Goal: Obtain resource: Obtain resource

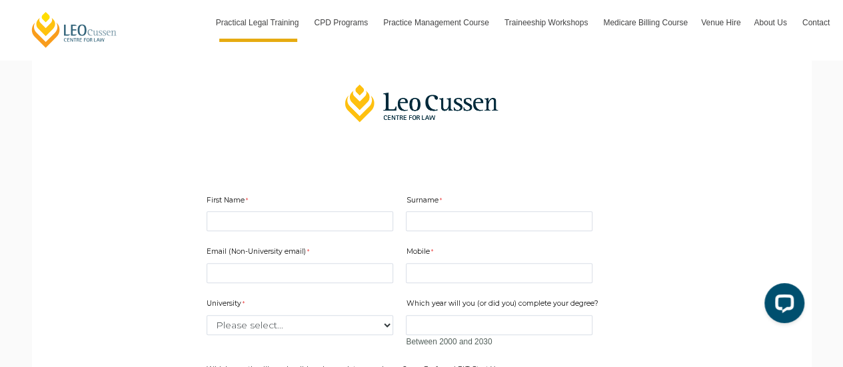
scroll to position [303, 0]
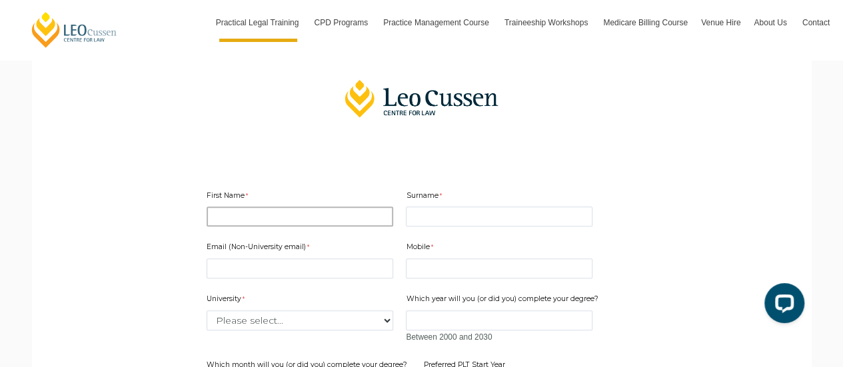
click at [244, 214] on input "First Name" at bounding box center [300, 217] width 187 height 20
type input "Robert"
click at [430, 216] on input "Surname" at bounding box center [499, 217] width 187 height 20
type input "Dann"
click at [240, 283] on div "Email (Non-University email) Mobile 10 characters left. University Please selec…" at bounding box center [421, 346] width 441 height 235
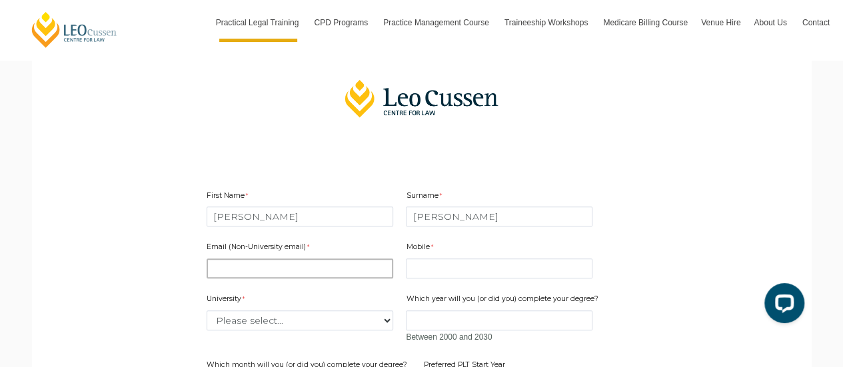
drag, startPoint x: 229, startPoint y: 276, endPoint x: 224, endPoint y: 271, distance: 7.1
click at [226, 272] on input "Email (Non-University email)" at bounding box center [300, 268] width 187 height 20
type input "dann@un.org"
click at [420, 270] on input "Mobile" at bounding box center [499, 268] width 187 height 20
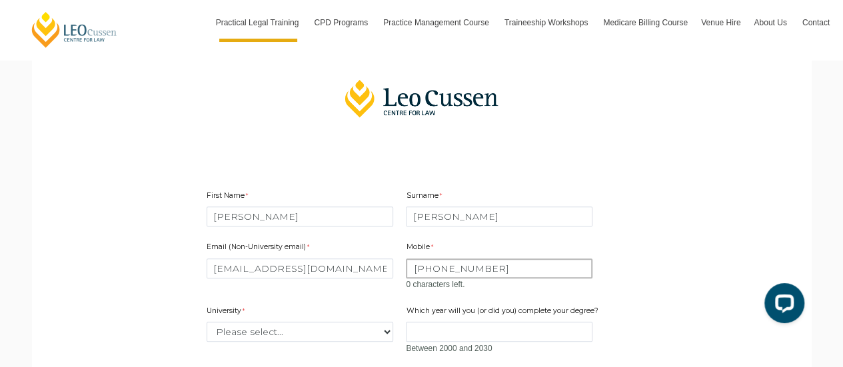
click at [417, 268] on input "+417669105" at bounding box center [499, 268] width 187 height 20
click at [467, 268] on input "417669105" at bounding box center [499, 268] width 187 height 20
type input "4176691054"
drag, startPoint x: 412, startPoint y: 264, endPoint x: 496, endPoint y: 275, distance: 83.9
click at [496, 275] on input "4176691054" at bounding box center [499, 268] width 187 height 20
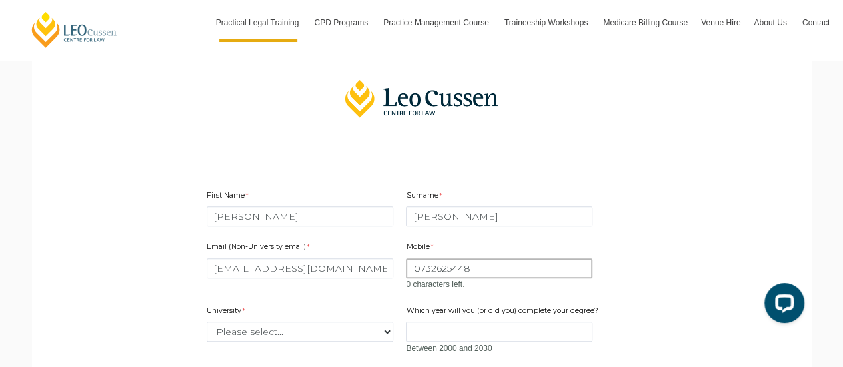
drag, startPoint x: 476, startPoint y: 272, endPoint x: 412, endPoint y: 268, distance: 64.1
click at [412, 268] on input "0732625448" at bounding box center [499, 268] width 187 height 20
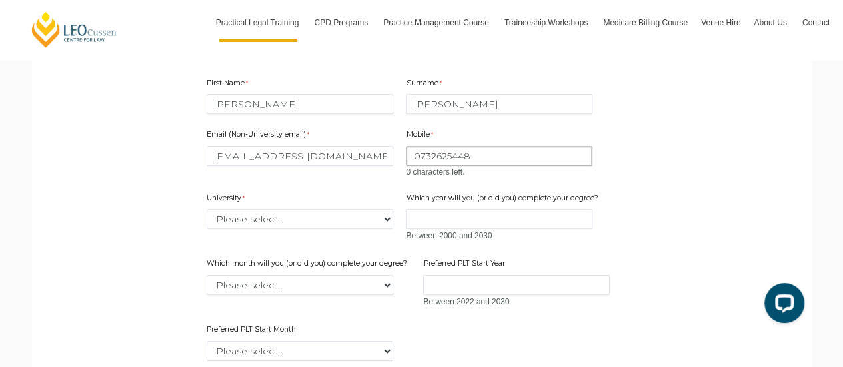
scroll to position [423, 0]
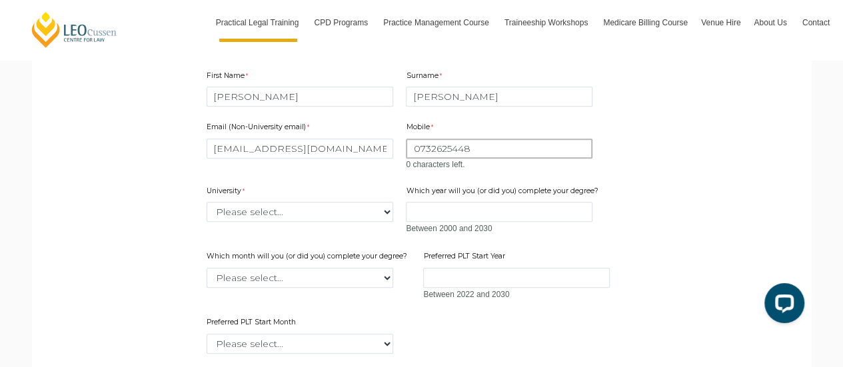
type input "0732625448"
click at [385, 216] on div "Email (Non-University email) dann@un.org Mobile 0732625448 0 characters left. U…" at bounding box center [421, 232] width 441 height 246
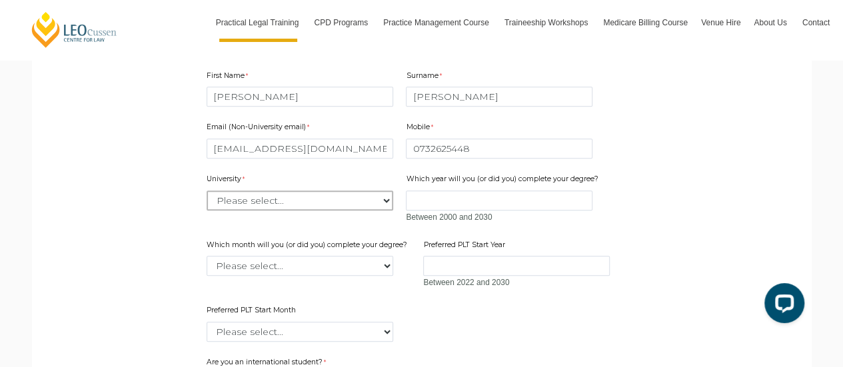
select select "tfa_2209"
click at [207, 191] on select "Please select... Australian Catholic University Australian National University …" at bounding box center [300, 201] width 187 height 20
click at [433, 201] on input "Which year will you (or did you) complete your degree?" at bounding box center [499, 201] width 187 height 20
type input "1995"
click at [370, 268] on select "Please select... January February March April May June July August September Oc…" at bounding box center [300, 266] width 187 height 20
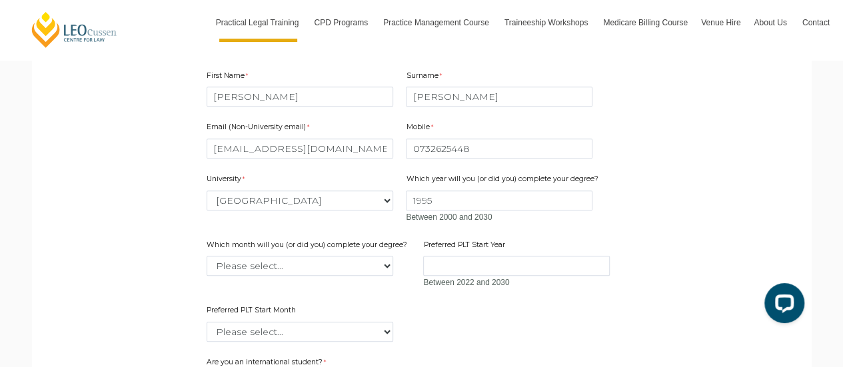
click at [122, 270] on main "2025 PLT Program Guide Download the FREE Leo Cussen PLT Guide! Looking to kicks…" at bounding box center [421, 144] width 759 height 931
click at [383, 263] on select "Please select... January February March April May June July August September Oc…" at bounding box center [300, 266] width 187 height 20
select select "tfa_2232"
click at [207, 256] on select "Please select... January February March April May June July August September Oc…" at bounding box center [300, 266] width 187 height 20
click at [438, 267] on input "Preferred PLT Start Year" at bounding box center [516, 266] width 187 height 20
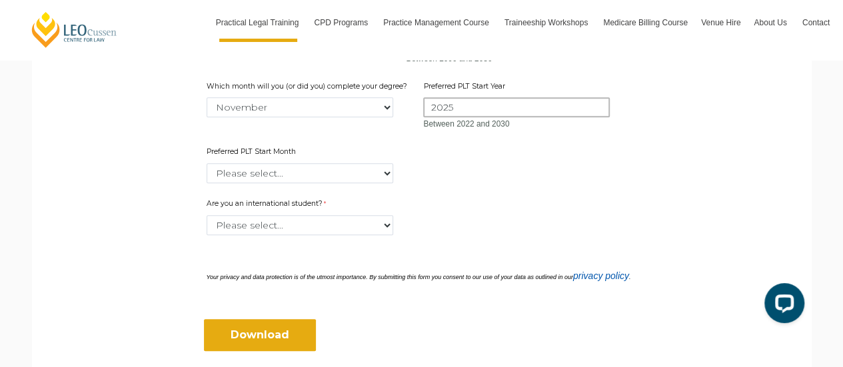
scroll to position [574, 0]
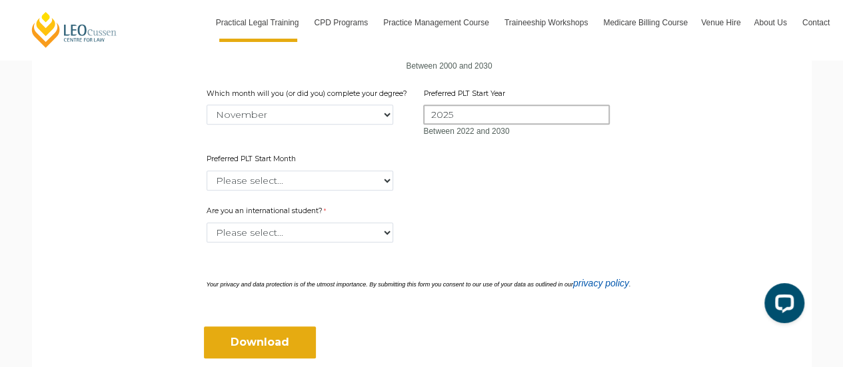
type input "2025"
click at [385, 177] on select "Please select... January February March April May June July August September Oc…" at bounding box center [300, 181] width 187 height 20
select select "tfa_2345"
click at [207, 171] on select "Please select... January February March April May June July August September Oc…" at bounding box center [300, 181] width 187 height 20
click at [376, 232] on select "Please select... Yes No" at bounding box center [300, 232] width 187 height 20
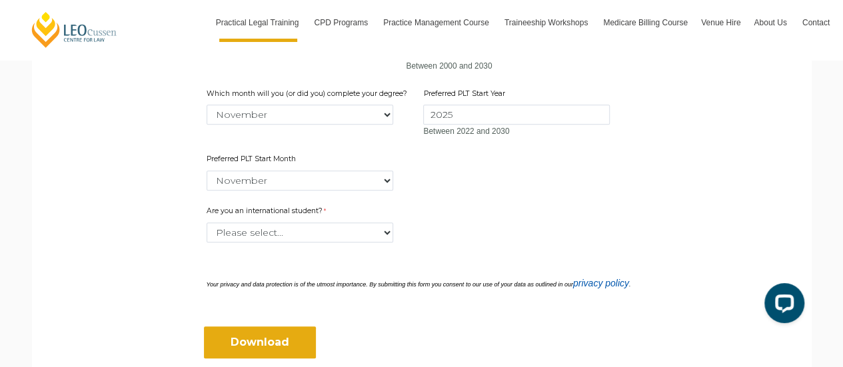
click at [526, 223] on div "Please select... Yes No" at bounding box center [422, 232] width 430 height 20
click at [388, 231] on select "Please select... Yes No" at bounding box center [300, 232] width 187 height 20
select select "tfa_60"
click at [207, 222] on select "Please select... Yes No" at bounding box center [300, 232] width 187 height 20
click at [249, 334] on input "Download" at bounding box center [260, 342] width 112 height 32
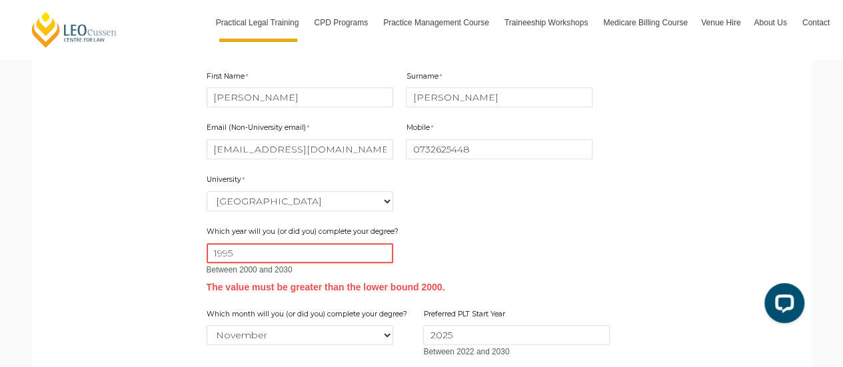
scroll to position [433, 0]
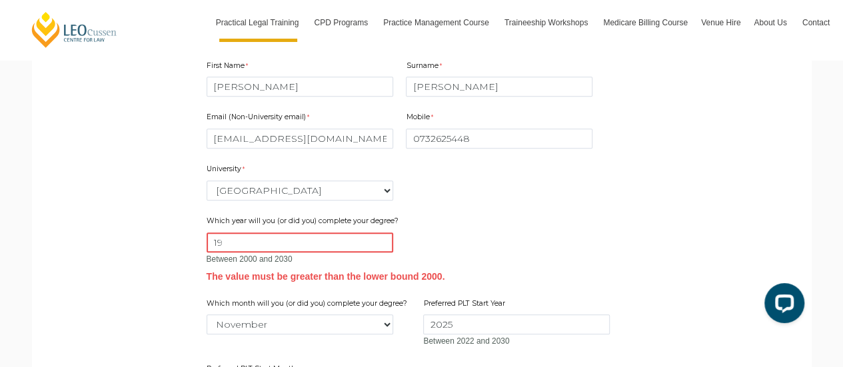
type input "1"
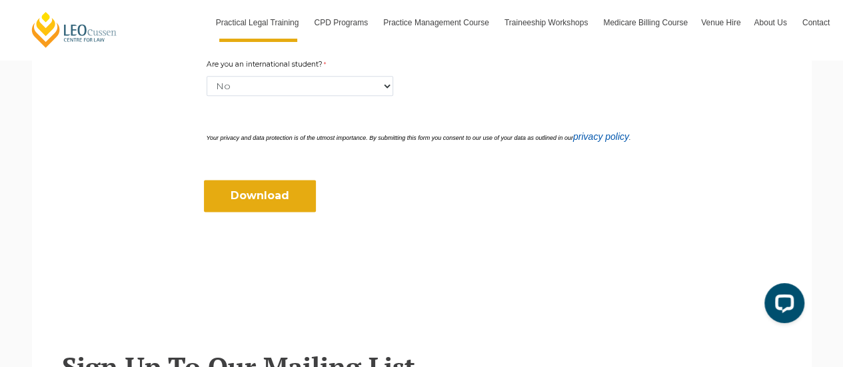
scroll to position [808, 0]
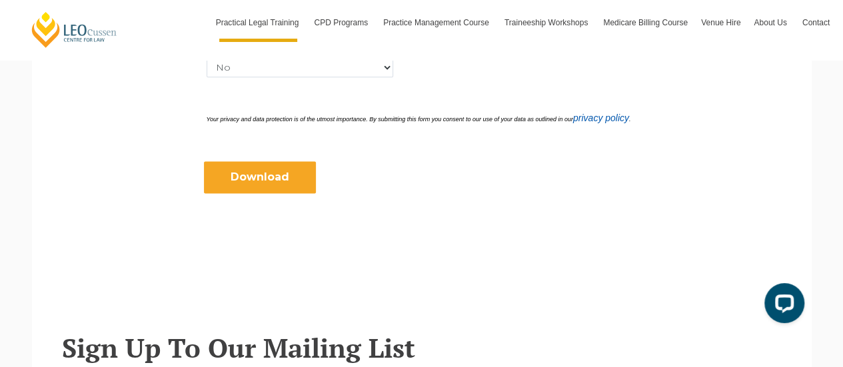
type input "2000"
click at [256, 172] on input "Download" at bounding box center [260, 177] width 112 height 32
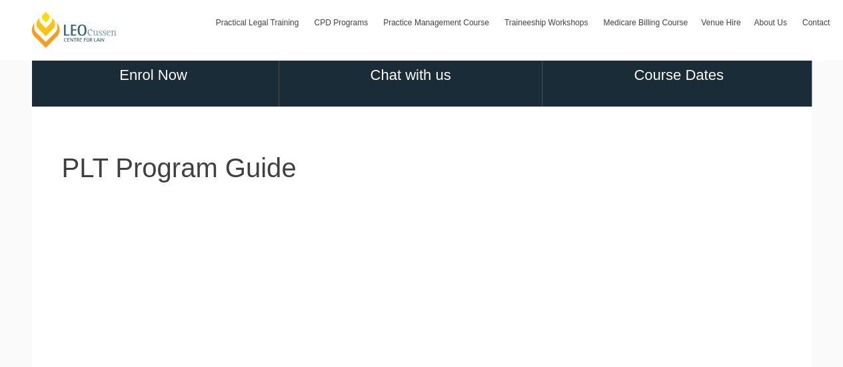
scroll to position [13, 0]
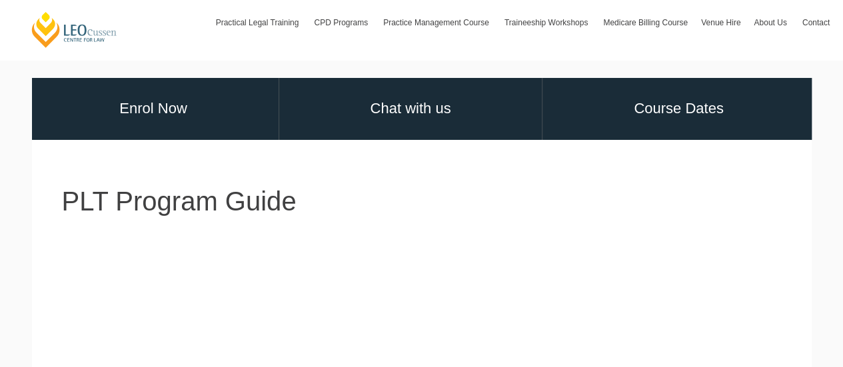
click at [842, 57] on html "Leo Cussen Centre for Law Search here Practical Legal Training Our Practical Le…" at bounding box center [421, 170] width 843 height 367
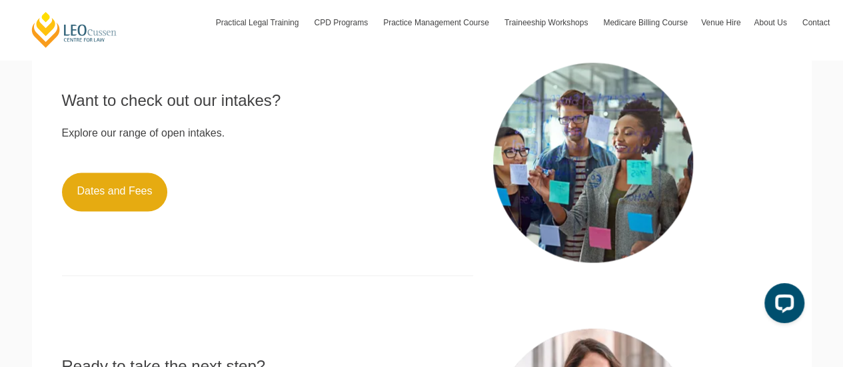
scroll to position [973, 0]
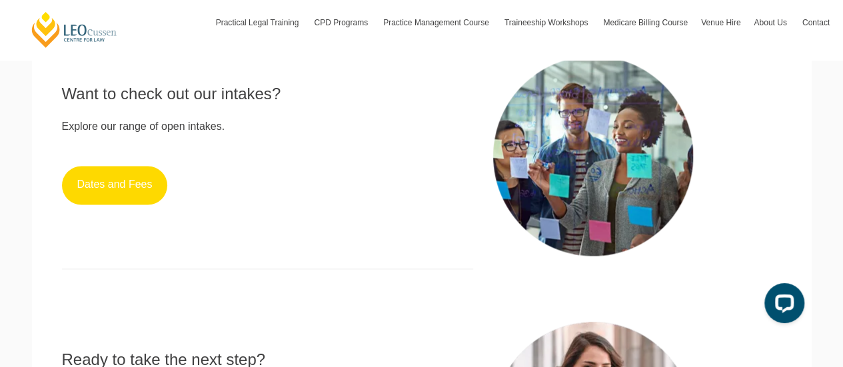
click at [128, 192] on link "Dates and Fees" at bounding box center [115, 185] width 106 height 39
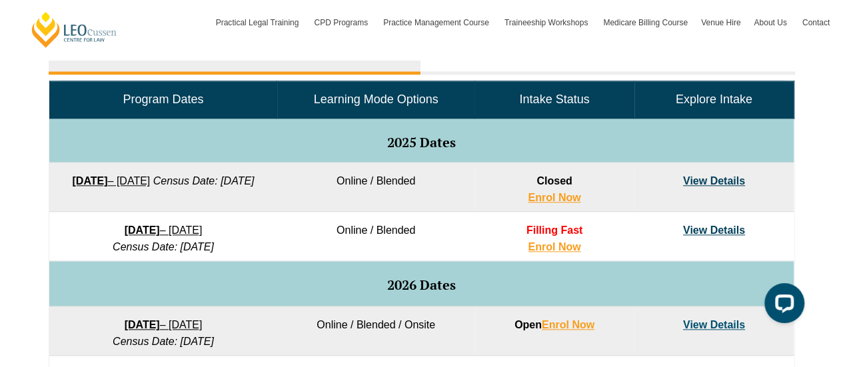
scroll to position [647, 0]
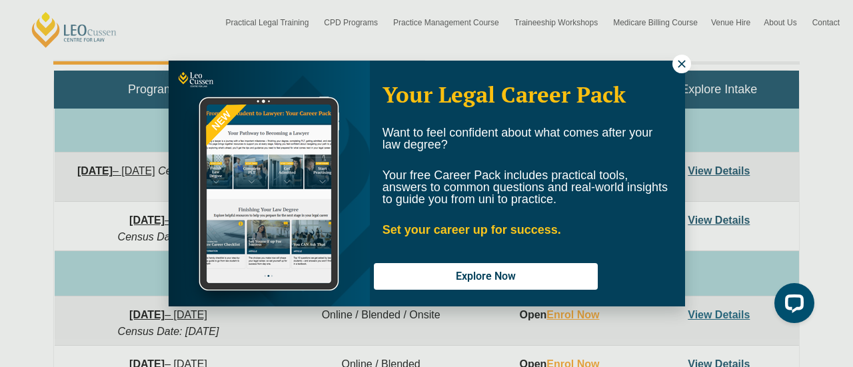
click at [35, 177] on div "Your Legal Career Pack Want to feel confident about what comes after your law d…" at bounding box center [426, 183] width 853 height 367
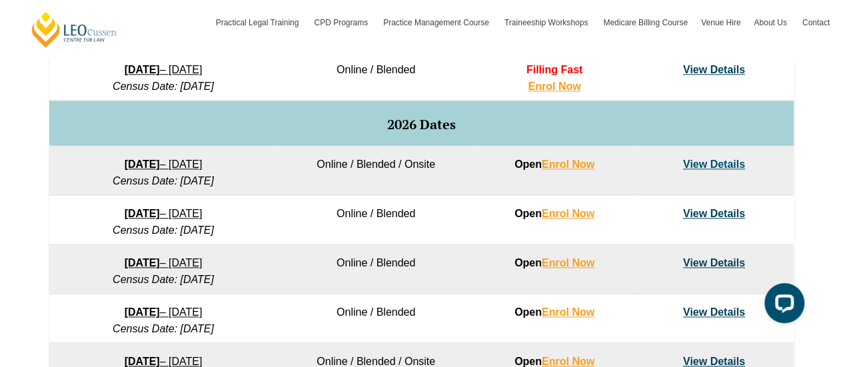
scroll to position [777, 0]
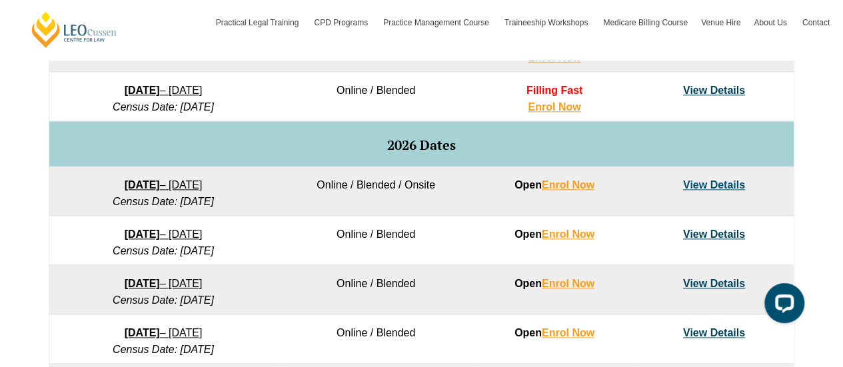
click at [693, 89] on link "View Details" at bounding box center [714, 90] width 62 height 11
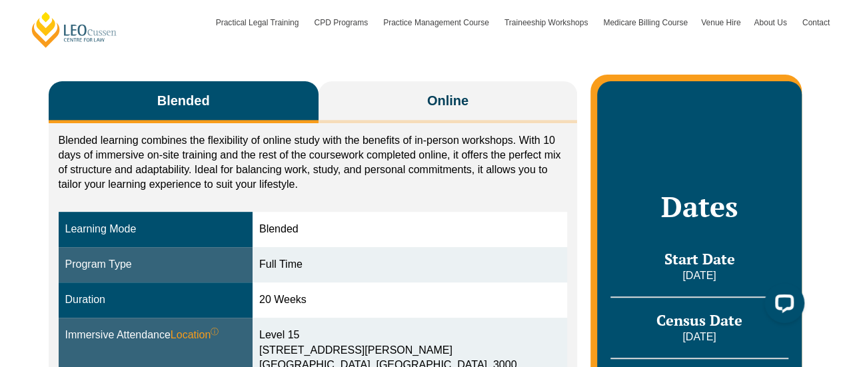
scroll to position [230, 0]
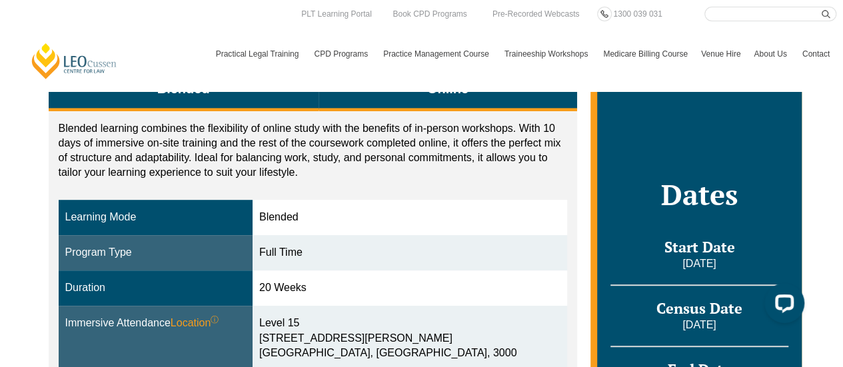
click at [413, 95] on button "Online" at bounding box center [447, 90] width 259 height 42
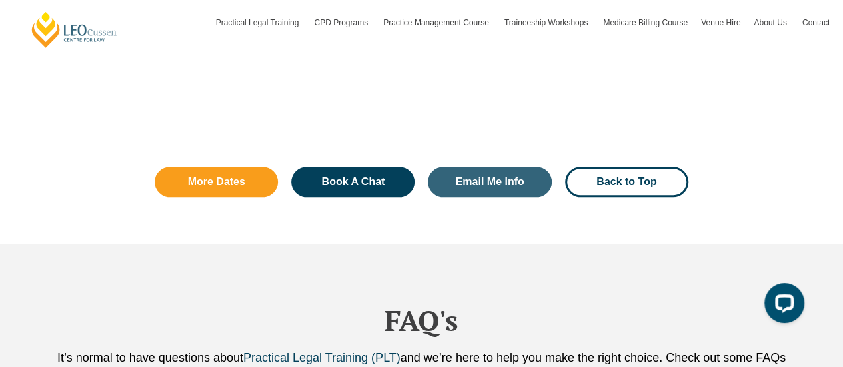
scroll to position [3195, 0]
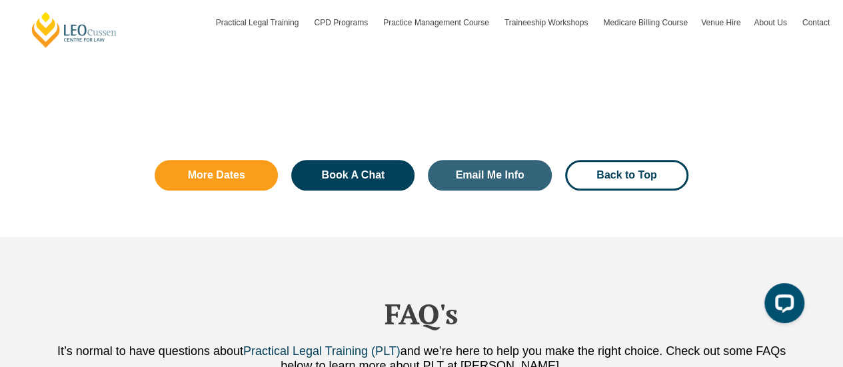
click at [124, 315] on div "FAQ's It’s normal to have questions about Practical Legal Training (PLT) and we…" at bounding box center [421, 347] width 759 height 220
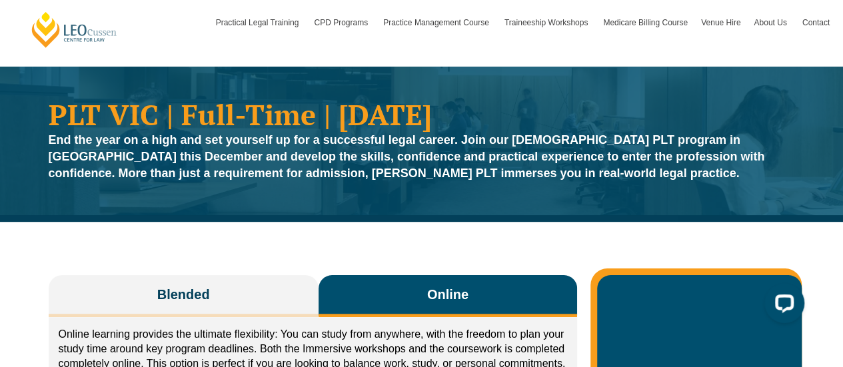
scroll to position [0, 0]
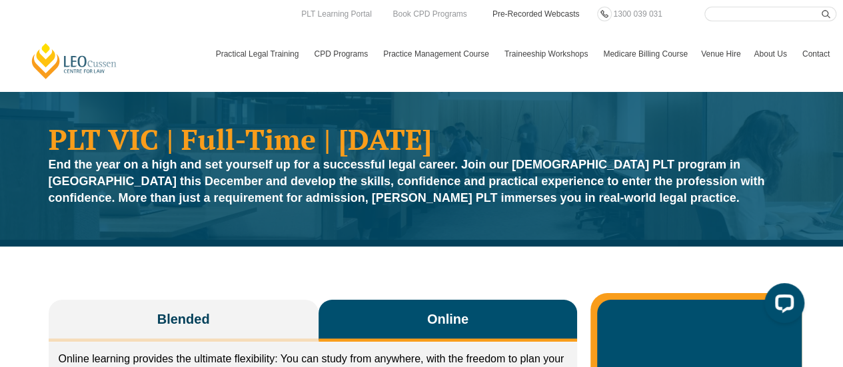
click at [541, 16] on link "Pre-Recorded Webcasts" at bounding box center [536, 14] width 90 height 15
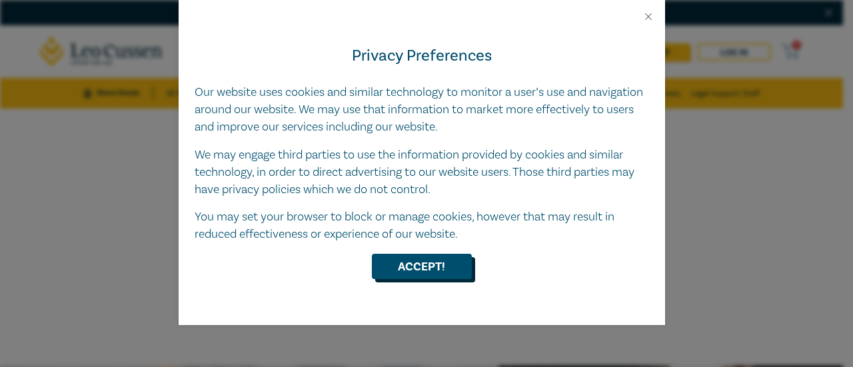
click at [430, 260] on button "Accept!" at bounding box center [422, 266] width 100 height 25
